Goal: Task Accomplishment & Management: Manage account settings

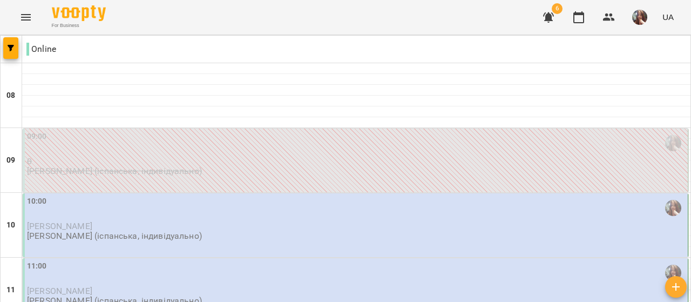
scroll to position [54, 0]
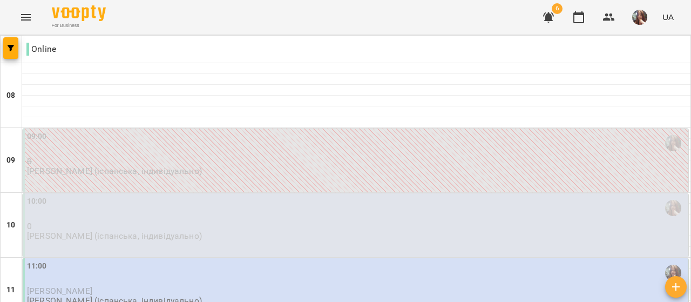
scroll to position [108, 0]
click at [164, 221] on p "0" at bounding box center [356, 225] width 659 height 9
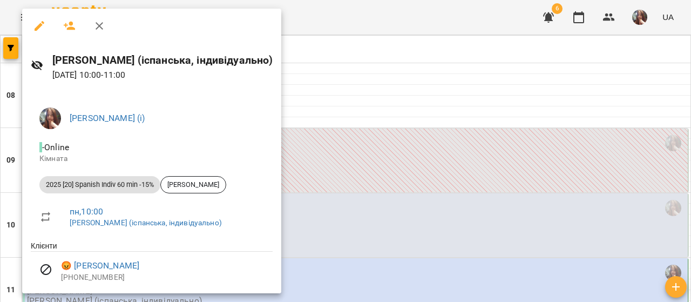
click at [364, 106] on div at bounding box center [345, 151] width 691 height 302
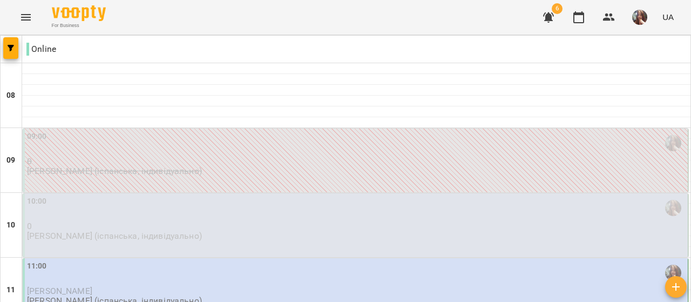
click at [185, 260] on div "11:00" at bounding box center [356, 272] width 659 height 25
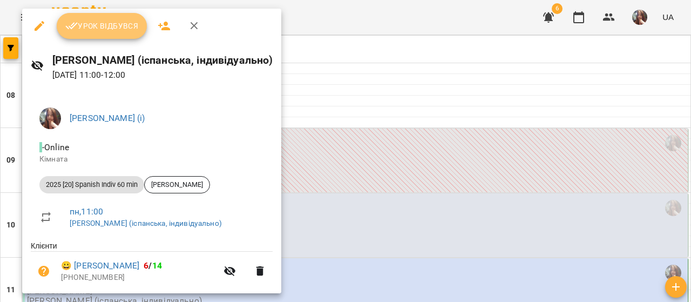
click at [110, 28] on span "Урок відбувся" at bounding box center [101, 25] width 73 height 13
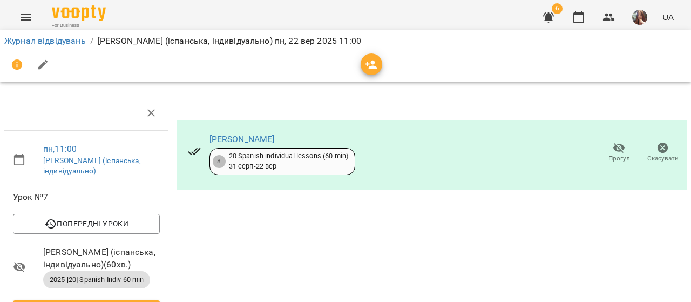
click at [632, 14] on button "button" at bounding box center [640, 17] width 28 height 28
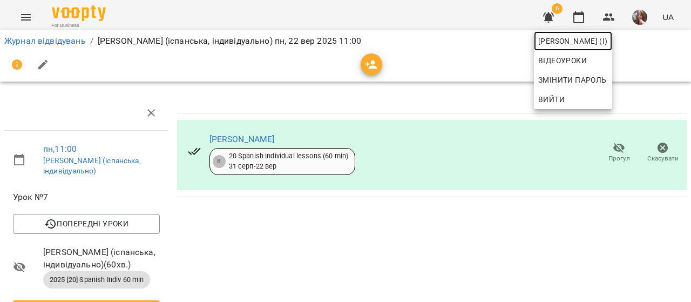
click at [608, 37] on span "Михайлик Альона Михайлівна (і)" at bounding box center [573, 41] width 70 height 13
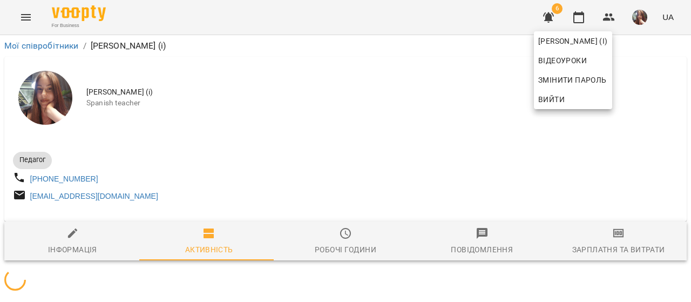
click at [309, 179] on div at bounding box center [345, 151] width 691 height 302
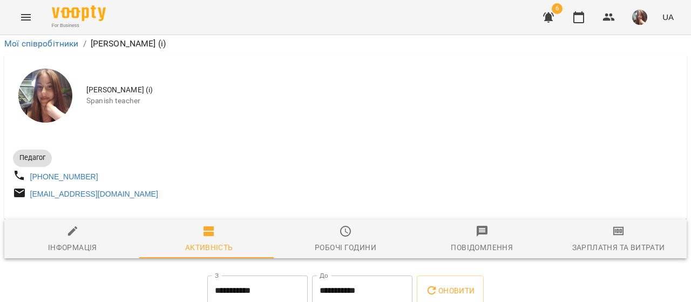
scroll to position [216, 0]
click at [576, 14] on icon "button" at bounding box center [579, 17] width 11 height 12
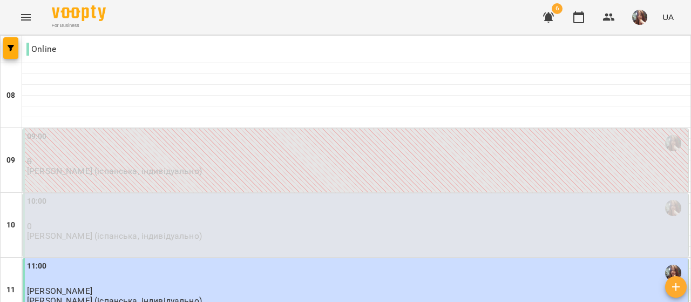
scroll to position [162, 0]
click at [187, 260] on div "11:00" at bounding box center [356, 272] width 659 height 25
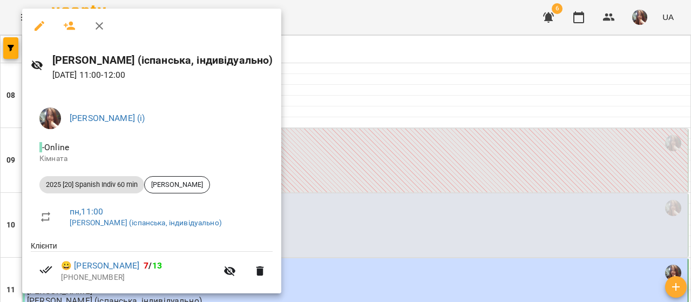
click at [351, 124] on div at bounding box center [345, 151] width 691 height 302
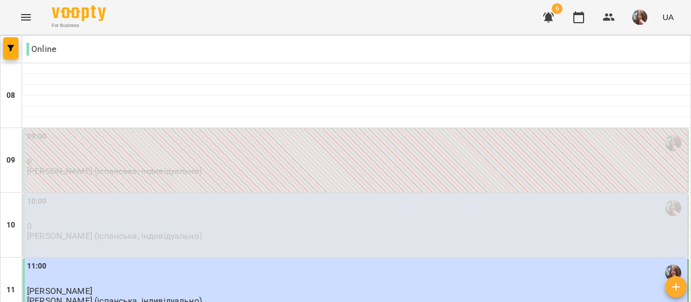
scroll to position [594, 0]
